Goal: Information Seeking & Learning: Learn about a topic

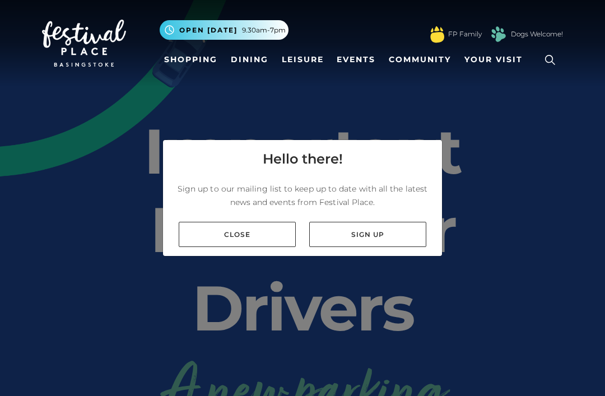
click at [258, 247] on link "Close" at bounding box center [237, 234] width 117 height 25
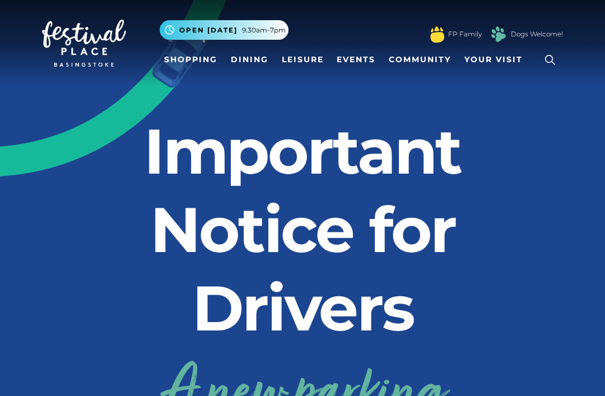
click at [248, 63] on link "Dining" at bounding box center [249, 59] width 46 height 21
click at [242, 55] on link "Dining" at bounding box center [249, 59] width 46 height 21
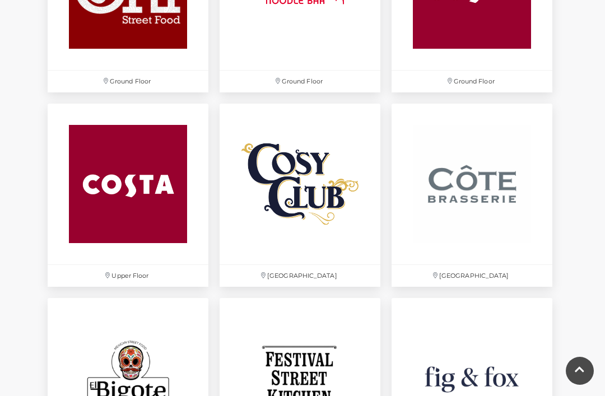
scroll to position [1417, 0]
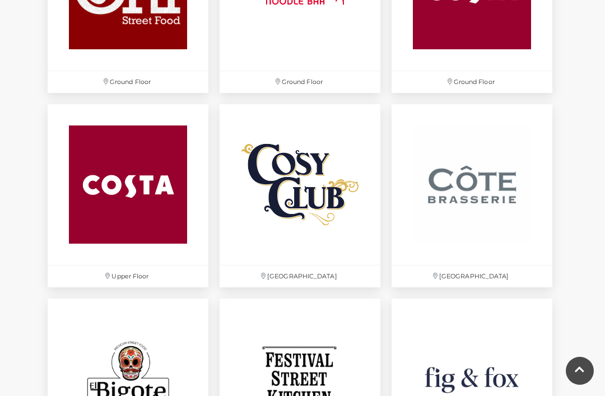
click at [317, 265] on img at bounding box center [299, 184] width 161 height 161
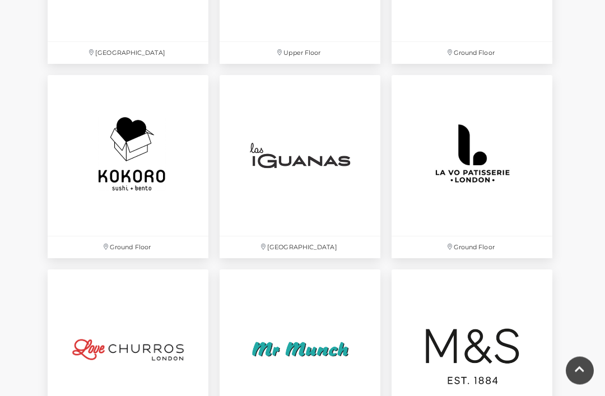
scroll to position [2223, 0]
click at [299, 212] on img at bounding box center [299, 155] width 161 height 161
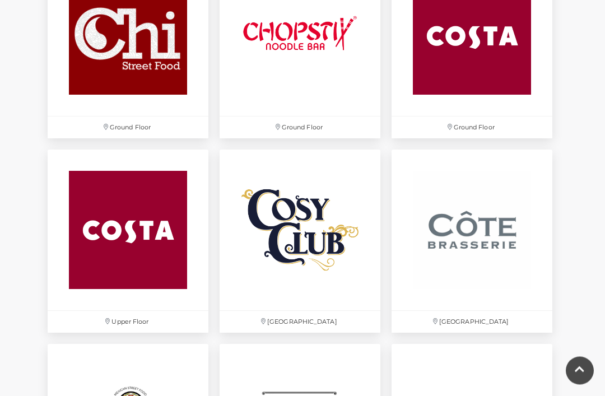
scroll to position [1372, 0]
click at [483, 247] on img at bounding box center [471, 229] width 161 height 161
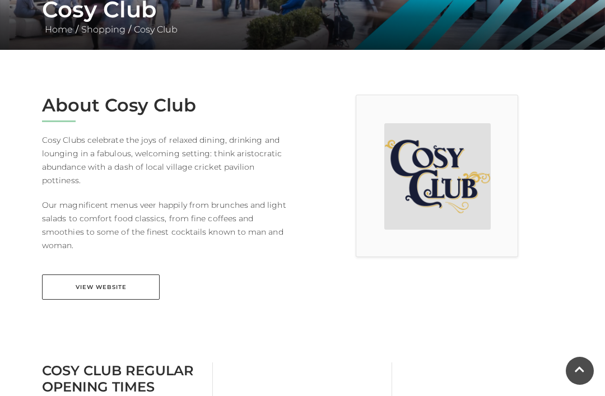
scroll to position [230, 0]
click at [113, 275] on link "View Website" at bounding box center [101, 287] width 118 height 25
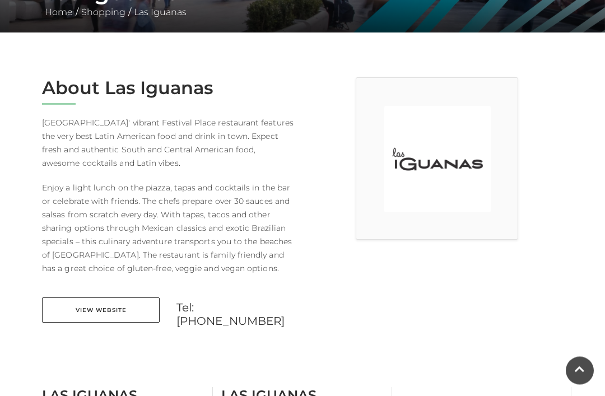
scroll to position [250, 0]
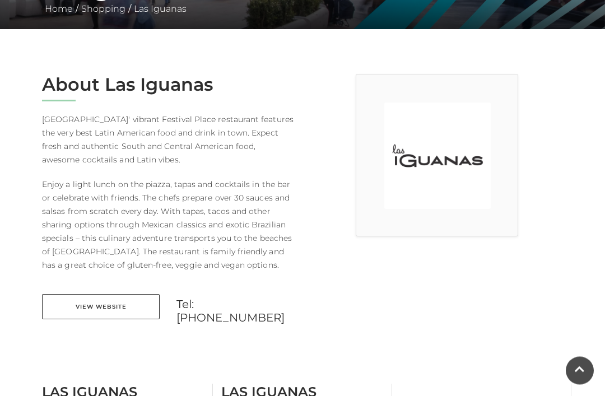
click at [105, 314] on link "View Website" at bounding box center [101, 307] width 118 height 25
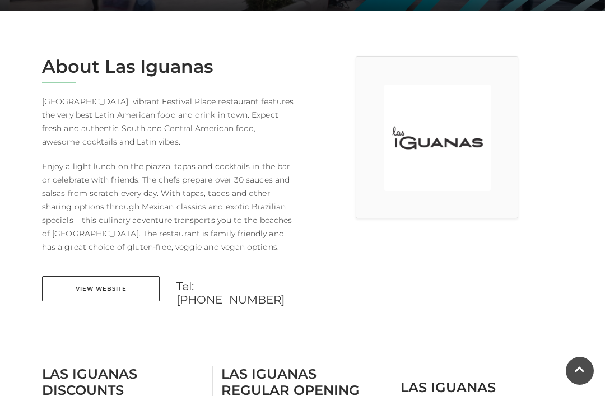
click at [104, 284] on link "View Website" at bounding box center [101, 288] width 118 height 25
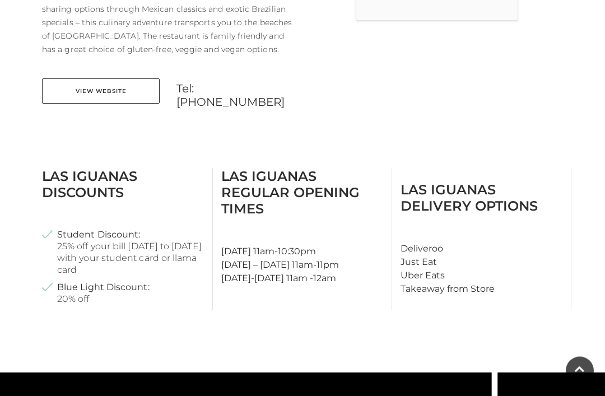
scroll to position [468, 0]
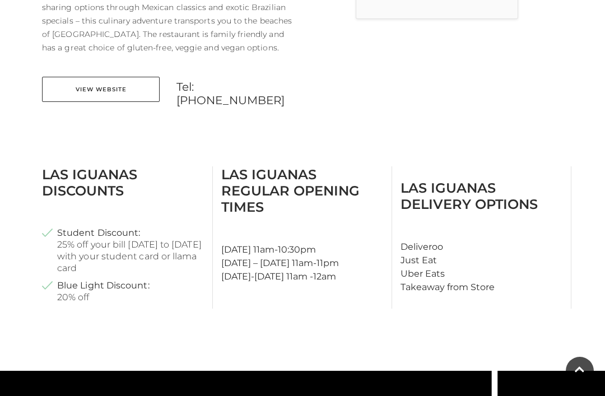
click at [101, 287] on strong "Blue Light Discount:" at bounding box center [103, 285] width 92 height 12
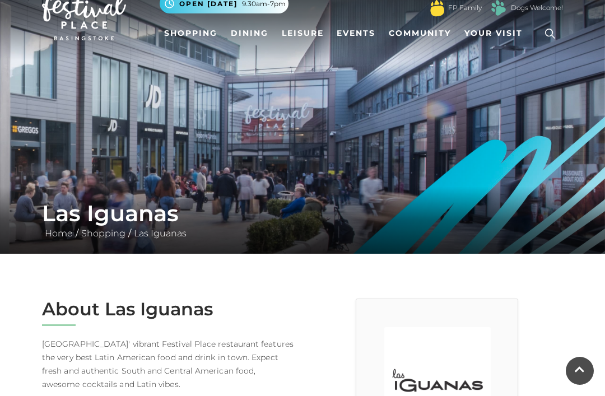
scroll to position [0, 0]
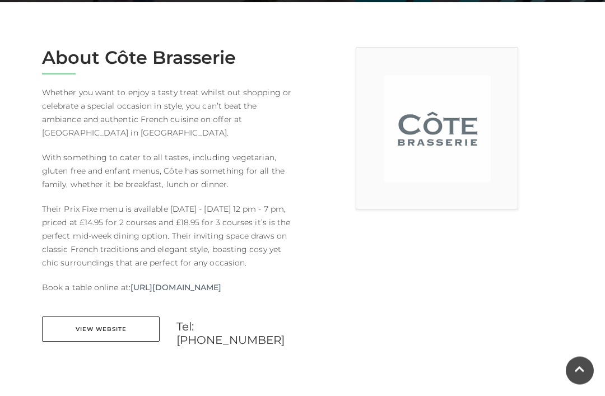
scroll to position [278, 0]
click at [98, 342] on link "View Website" at bounding box center [101, 328] width 118 height 25
